Goal: Task Accomplishment & Management: Use online tool/utility

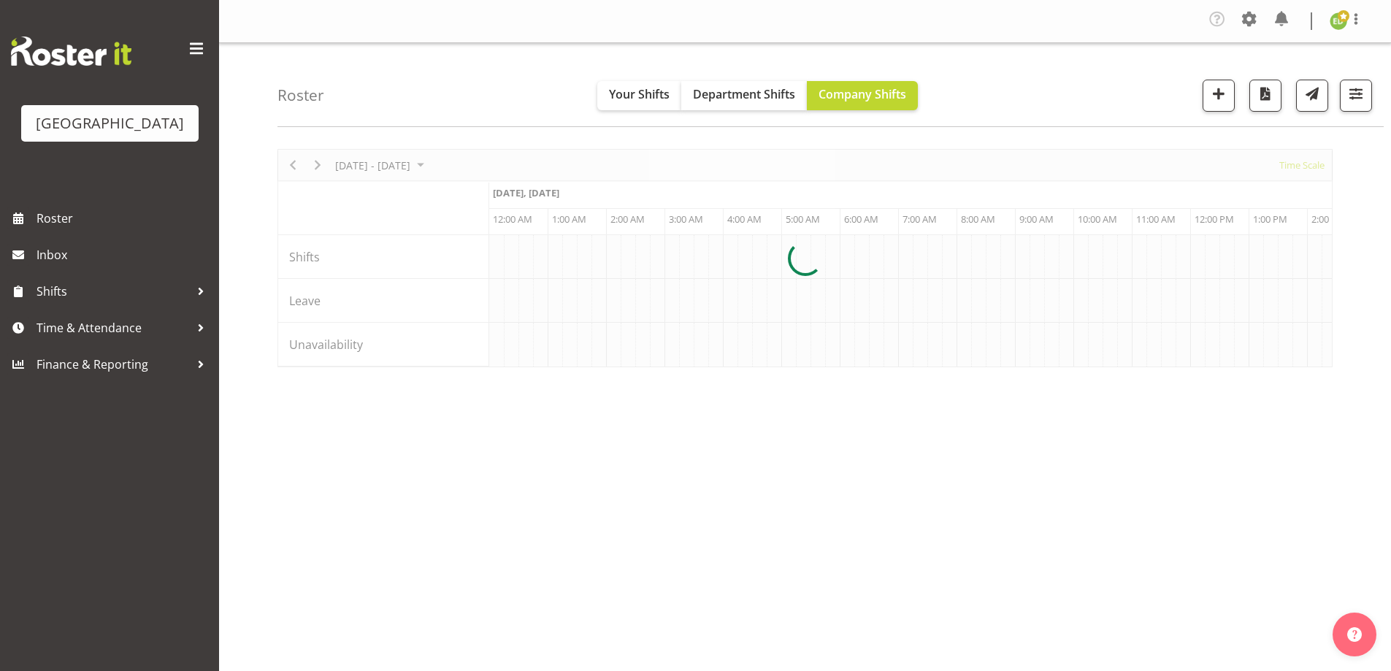
select select "shiftH"
click at [1357, 88] on span "button" at bounding box center [1355, 93] width 19 height 19
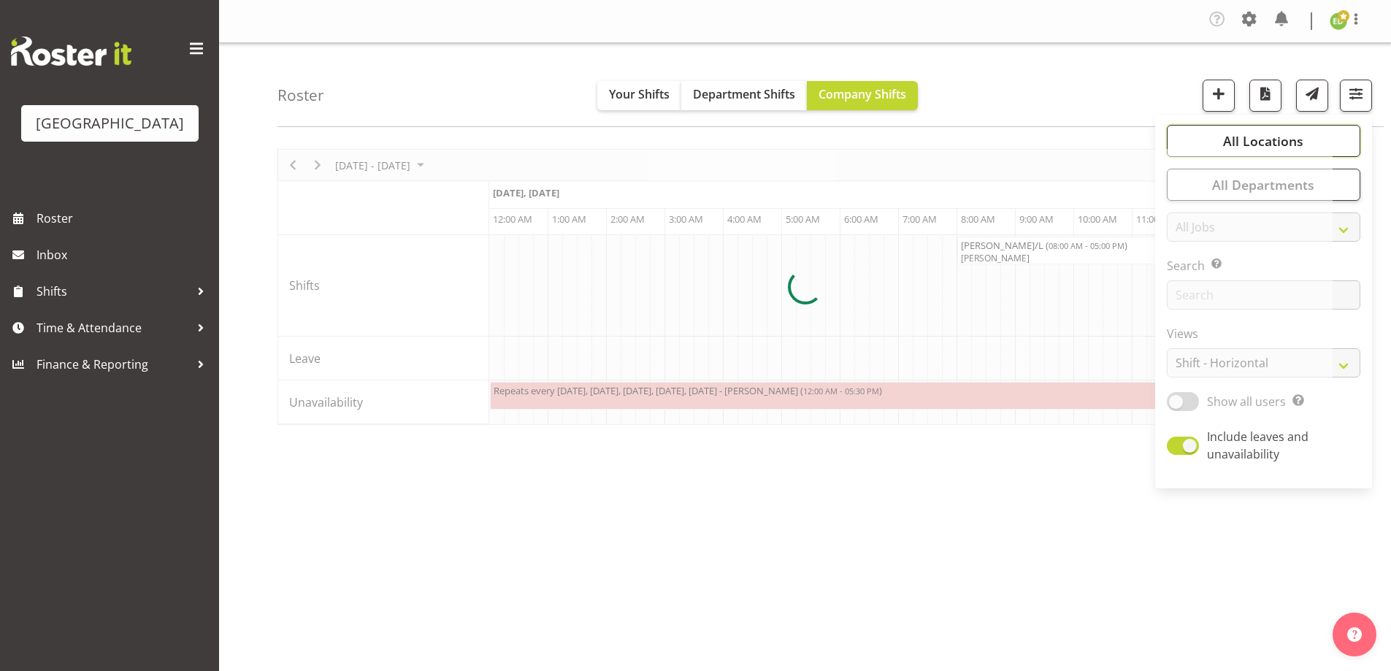
click at [1280, 137] on span "All Locations" at bounding box center [1263, 141] width 80 height 18
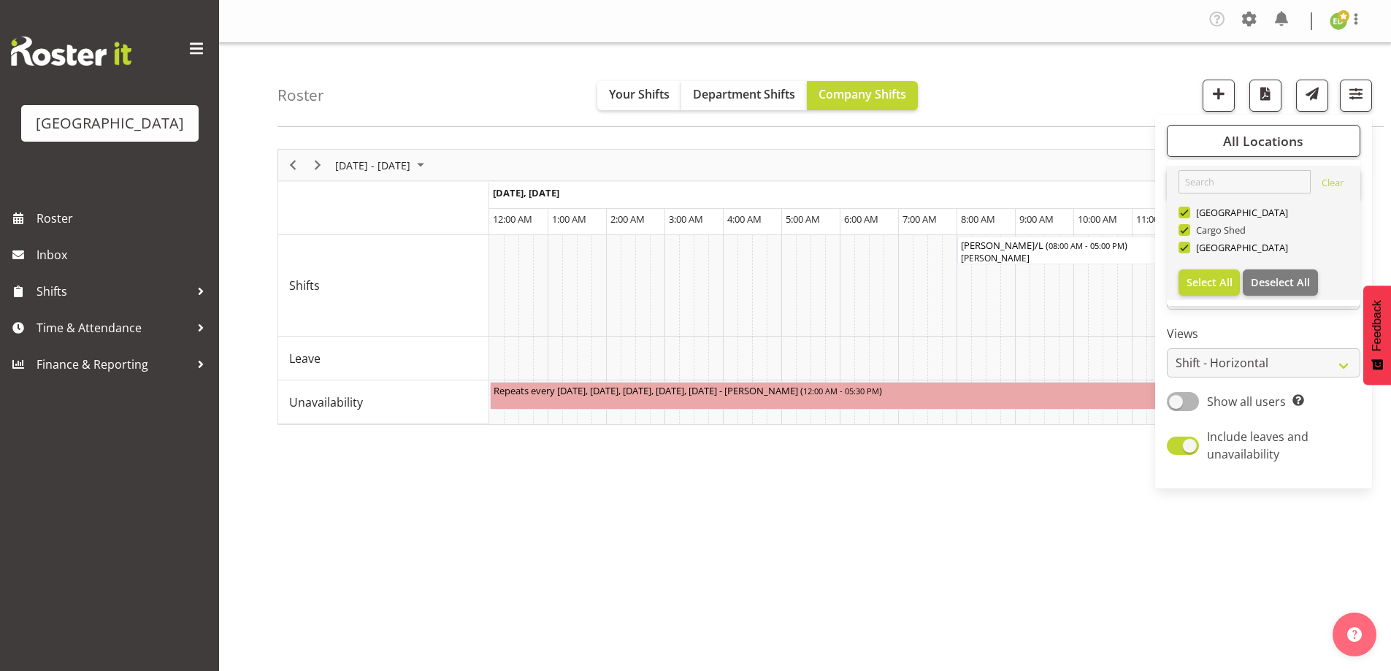
click at [1186, 229] on span at bounding box center [1184, 230] width 12 height 12
click at [1186, 229] on input "Cargo Shed" at bounding box center [1182, 230] width 9 height 9
checkbox input "false"
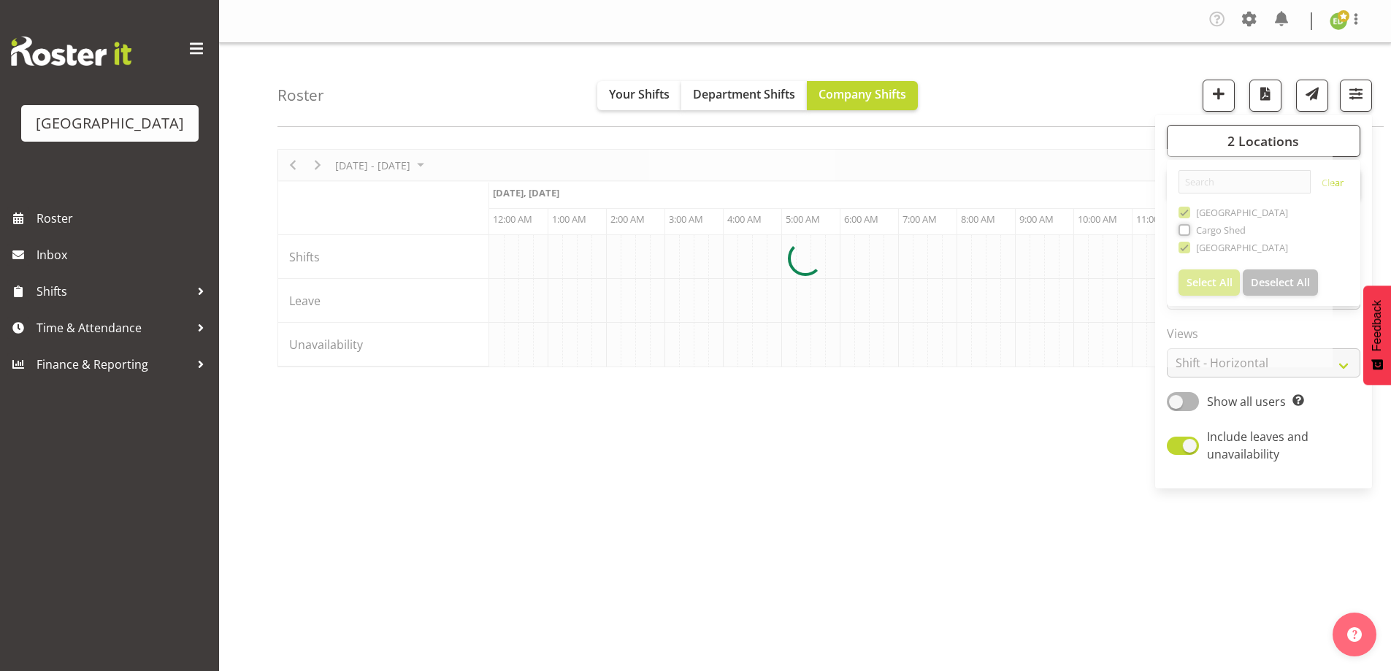
scroll to position [0, 5607]
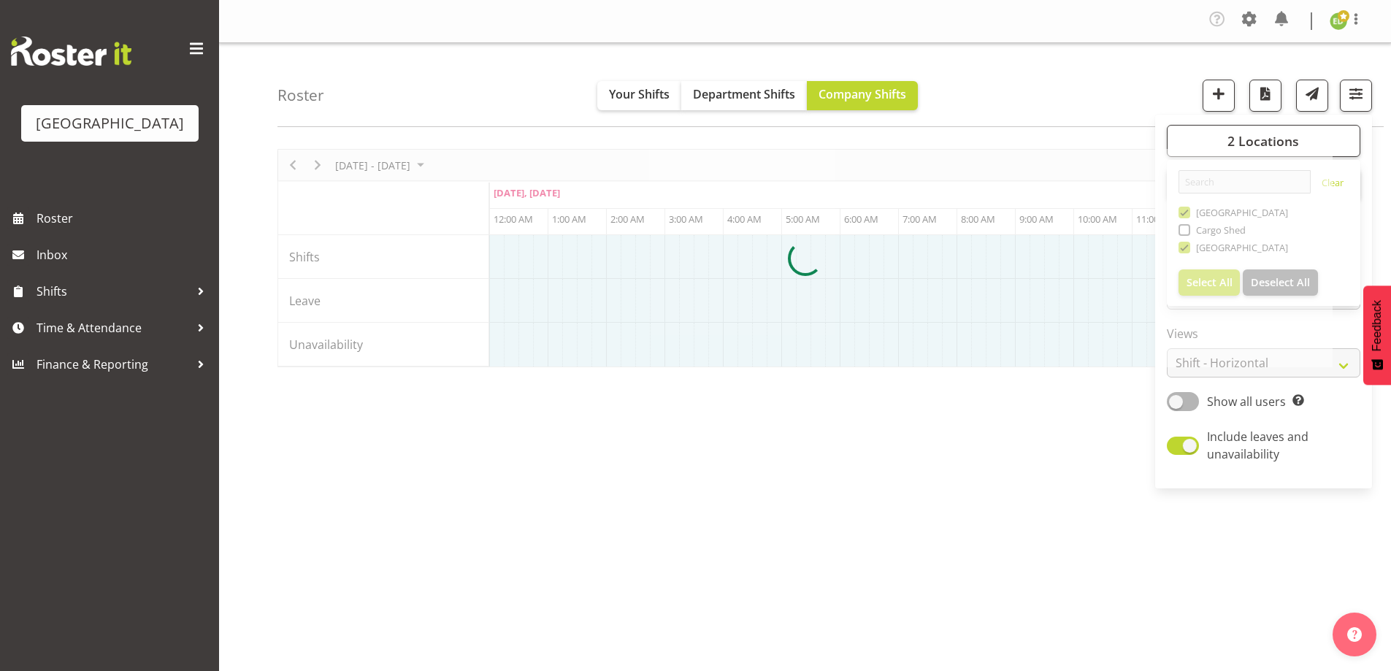
click at [1187, 214] on div at bounding box center [804, 258] width 1055 height 218
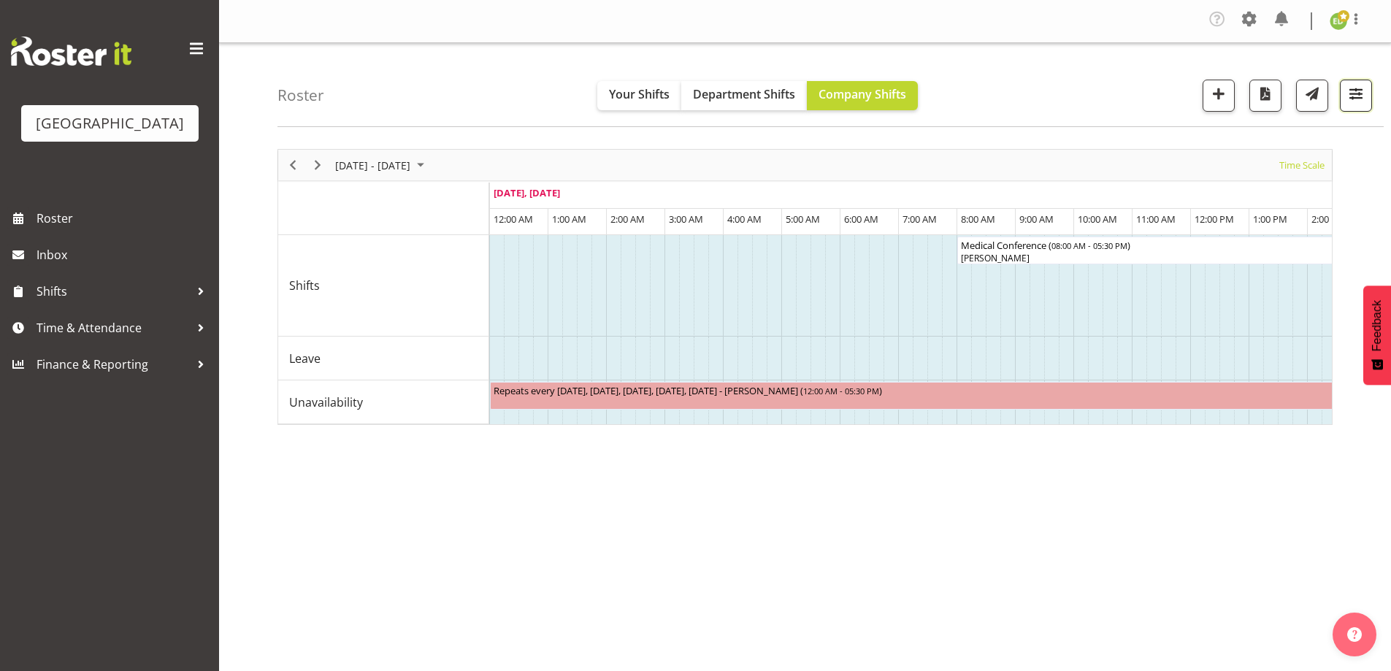
click at [1362, 93] on span "button" at bounding box center [1355, 93] width 19 height 19
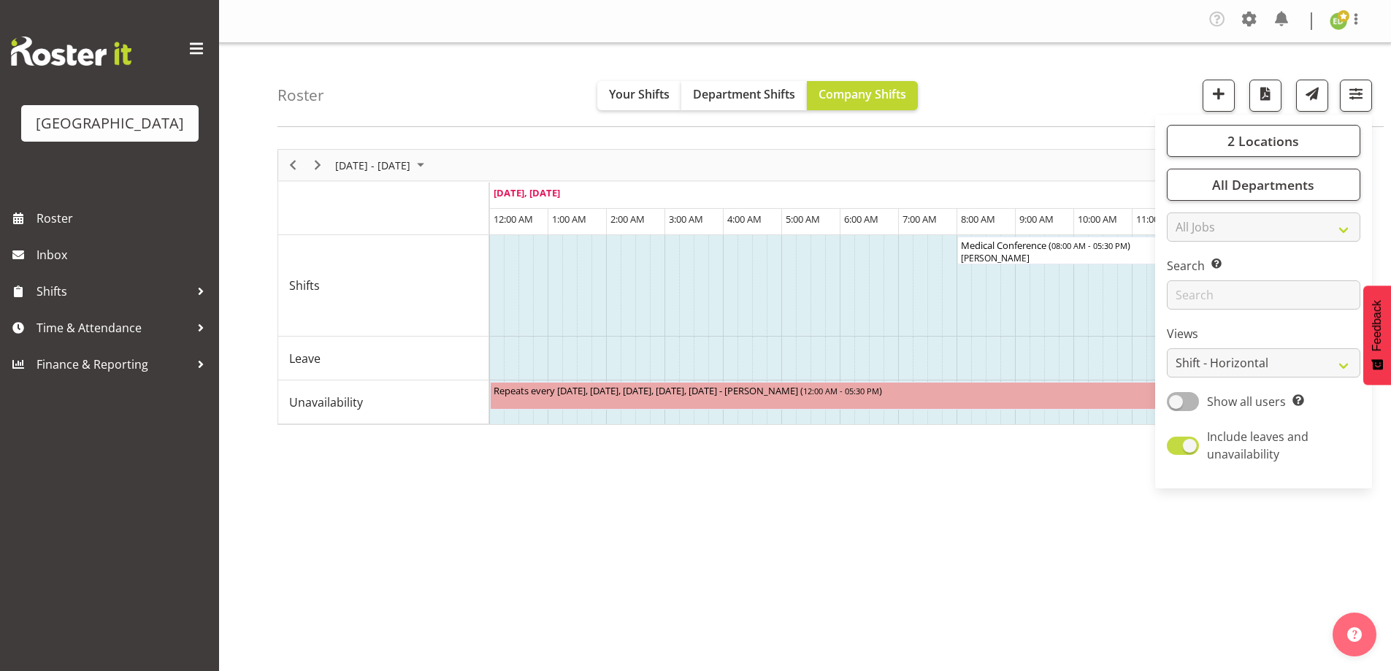
click at [1178, 448] on span at bounding box center [1183, 446] width 32 height 18
click at [1176, 448] on input "Include leaves and unavailability" at bounding box center [1171, 445] width 9 height 9
checkbox input "false"
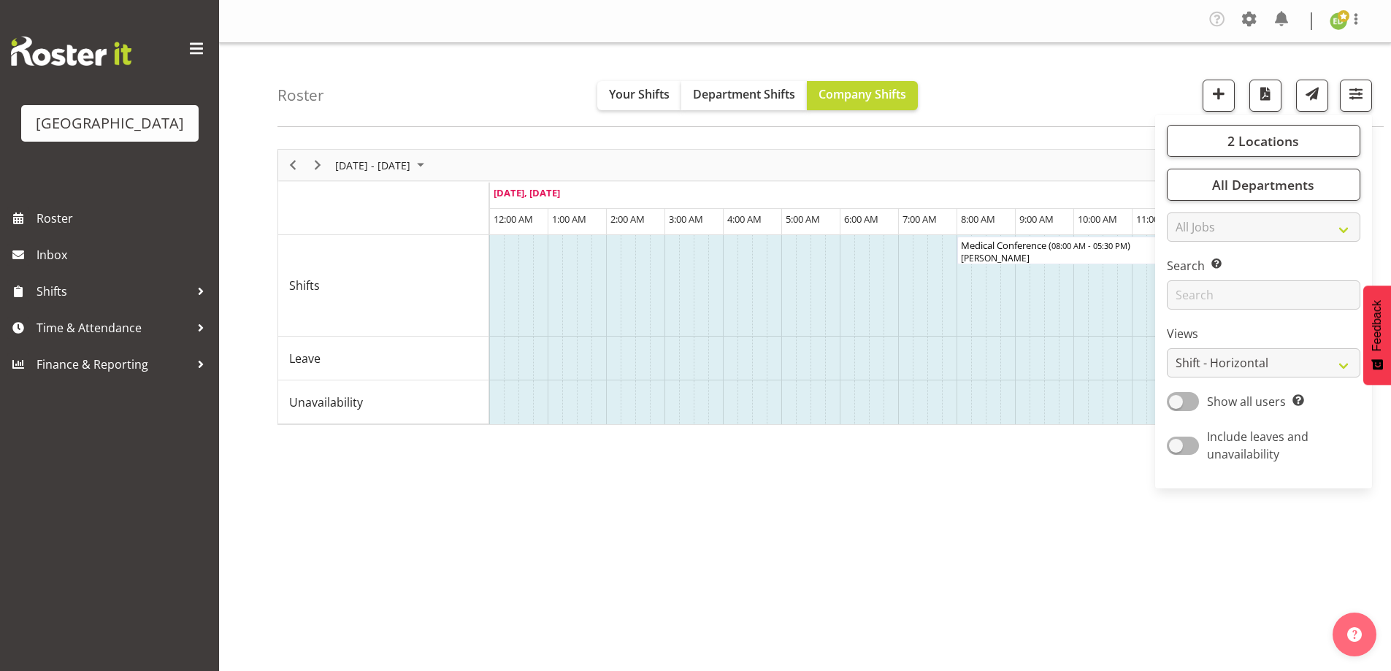
click at [1145, 501] on div "[DATE] - [DATE] [DATE] Timeline Day Timeline Week Timeline Fortnight Timeline M…" at bounding box center [833, 430] width 1113 height 584
